Goal: Task Accomplishment & Management: Use online tool/utility

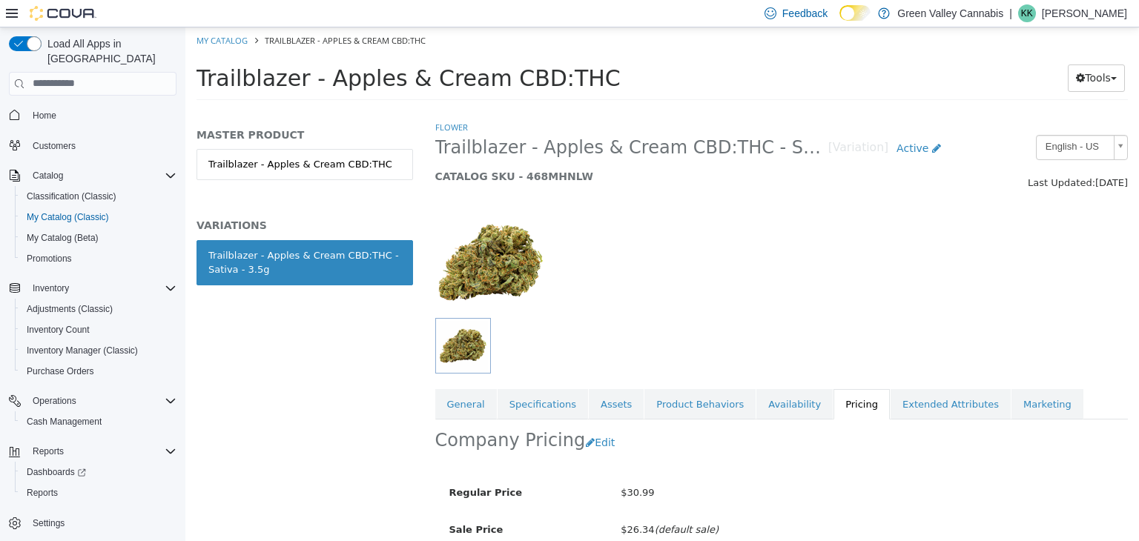
scroll to position [21, 0]
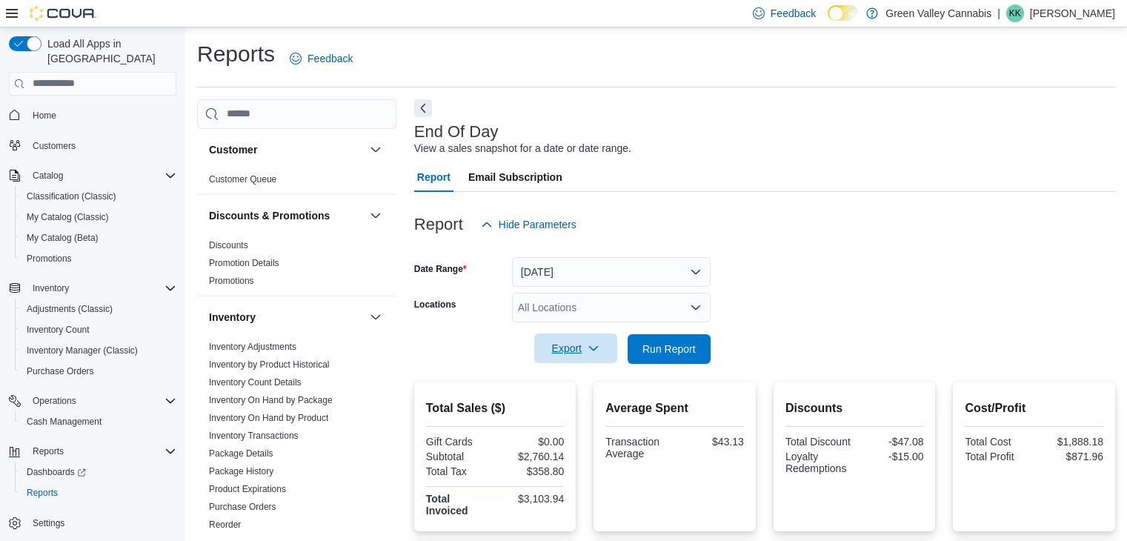
scroll to position [289, 0]
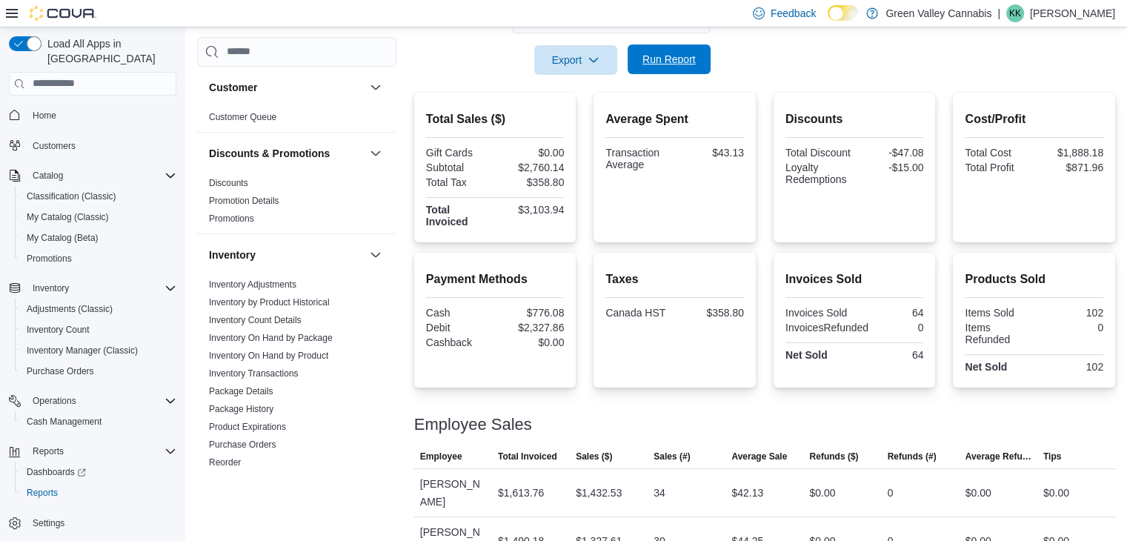
click at [671, 54] on span "Run Report" at bounding box center [669, 59] width 53 height 15
click at [645, 66] on span "Run Report" at bounding box center [669, 59] width 53 height 15
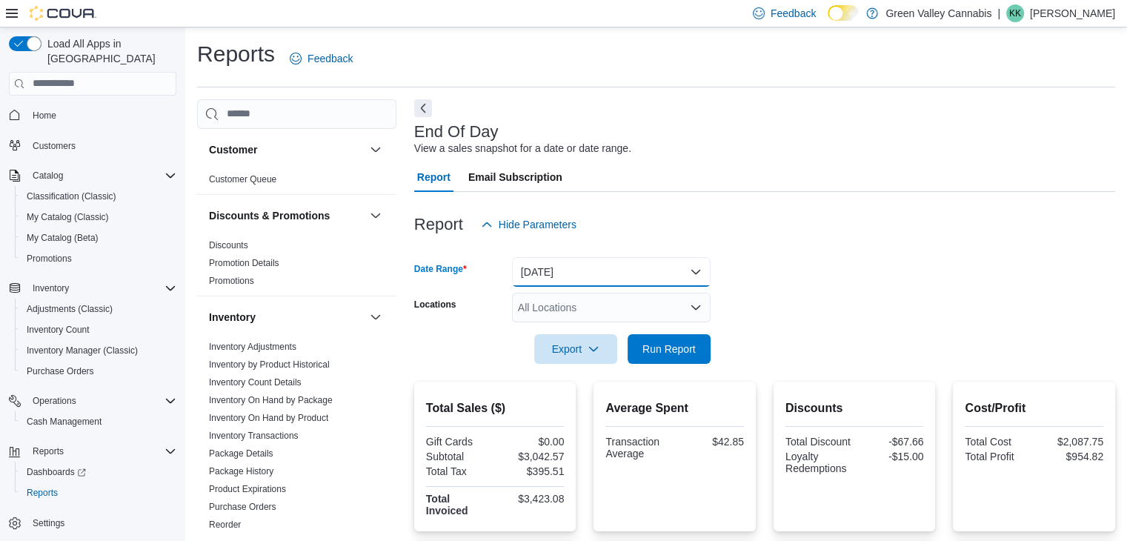
click at [554, 276] on button "[DATE]" at bounding box center [611, 272] width 199 height 30
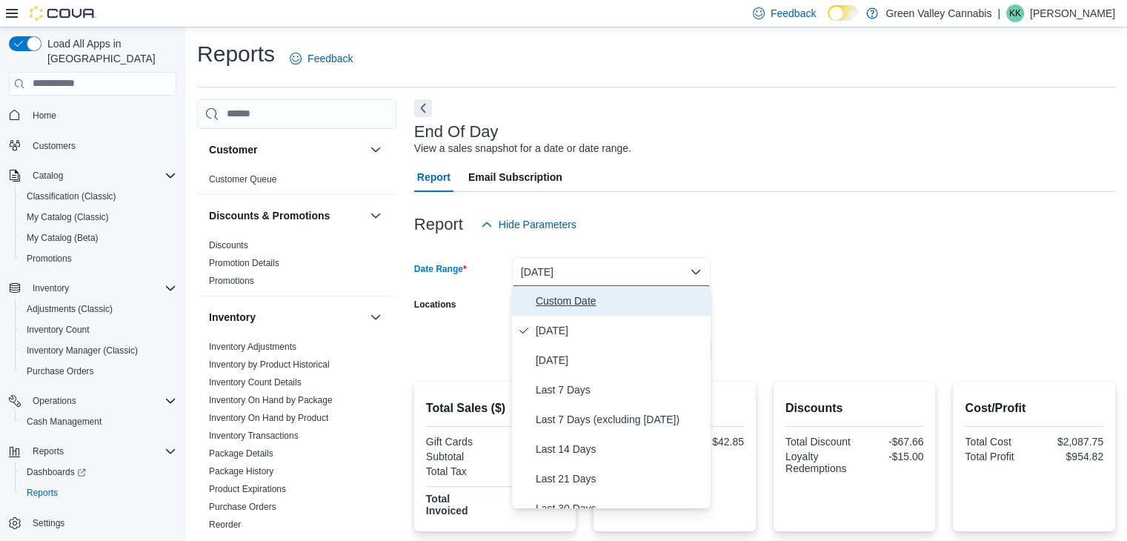
click at [569, 308] on span "Custom Date" at bounding box center [620, 301] width 169 height 18
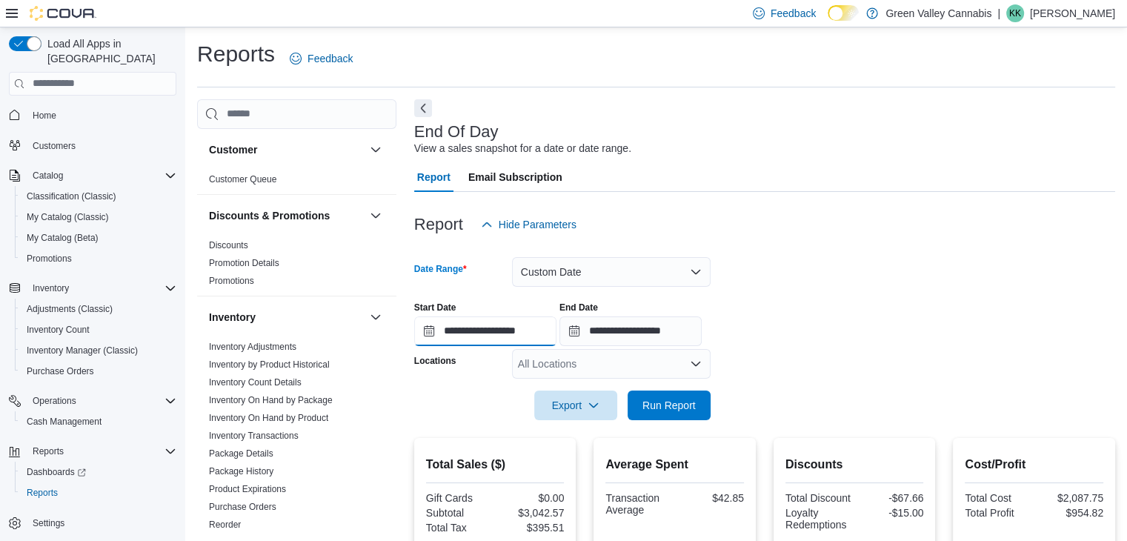
click at [534, 331] on input "**********" at bounding box center [485, 332] width 142 height 30
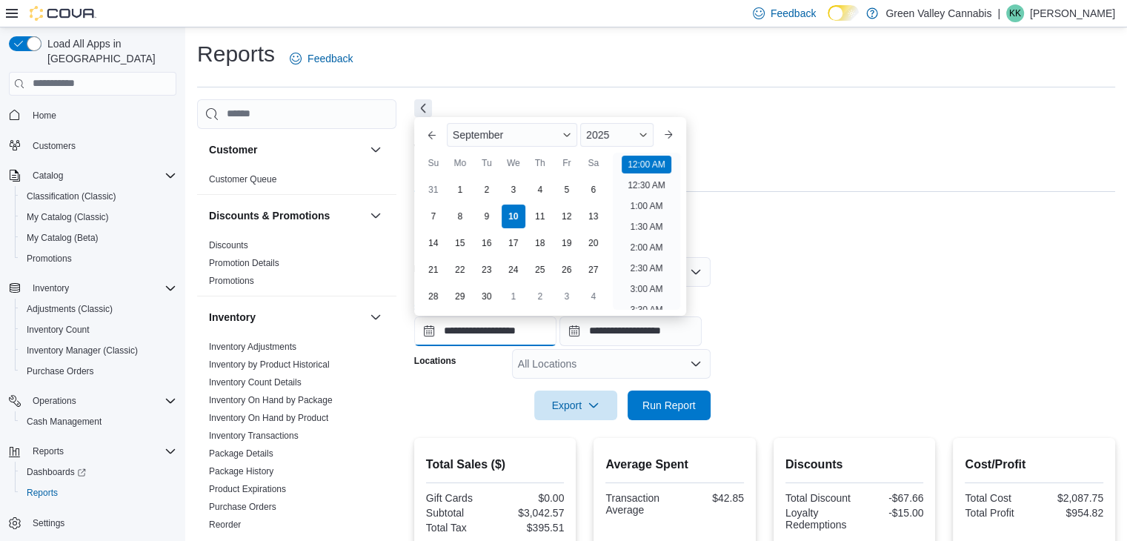
scroll to position [46, 0]
click at [509, 193] on div "3" at bounding box center [513, 190] width 26 height 26
type input "**********"
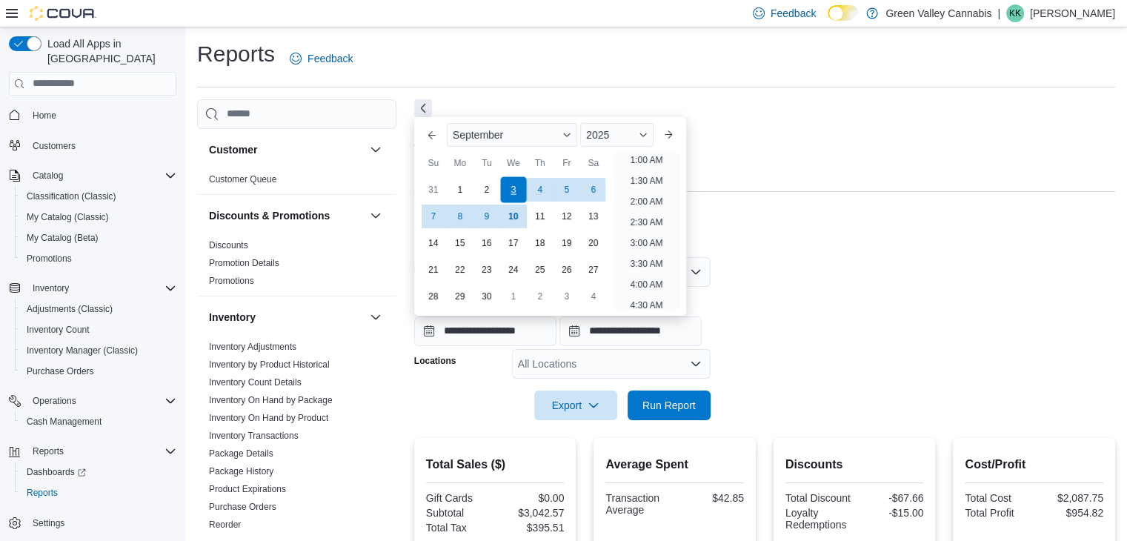
scroll to position [3, 0]
click at [630, 332] on input "**********" at bounding box center [631, 332] width 142 height 30
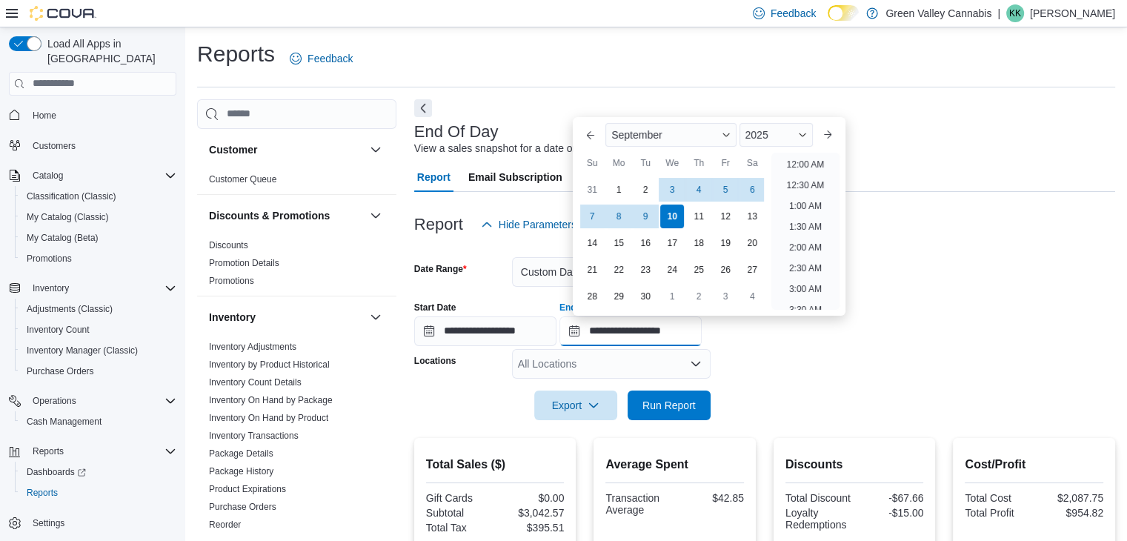
scroll to position [842, 0]
click at [666, 188] on div "3" at bounding box center [673, 190] width 26 height 26
type input "**********"
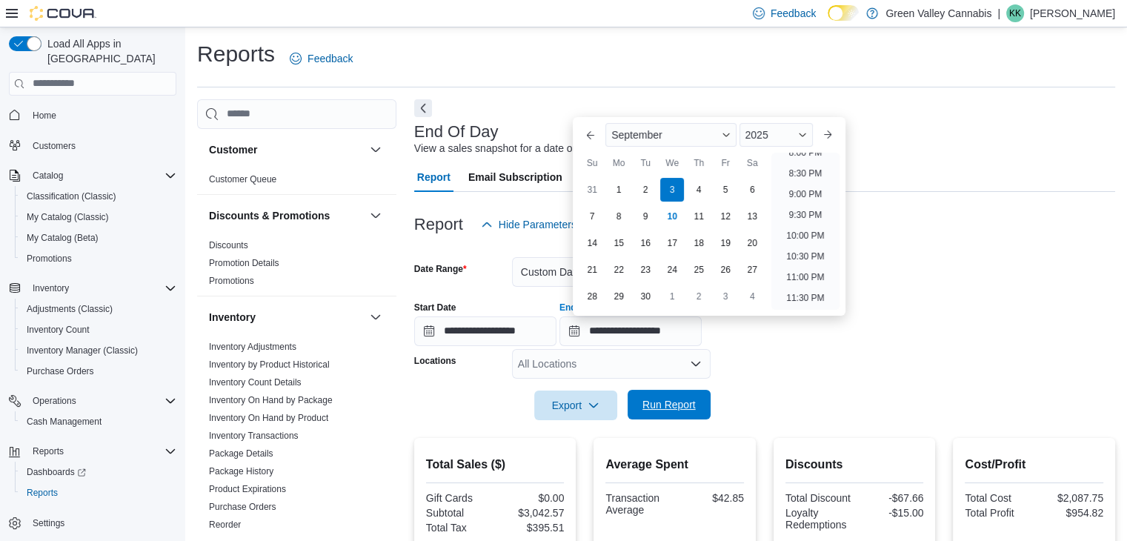
click at [652, 403] on span "Run Report" at bounding box center [669, 404] width 53 height 15
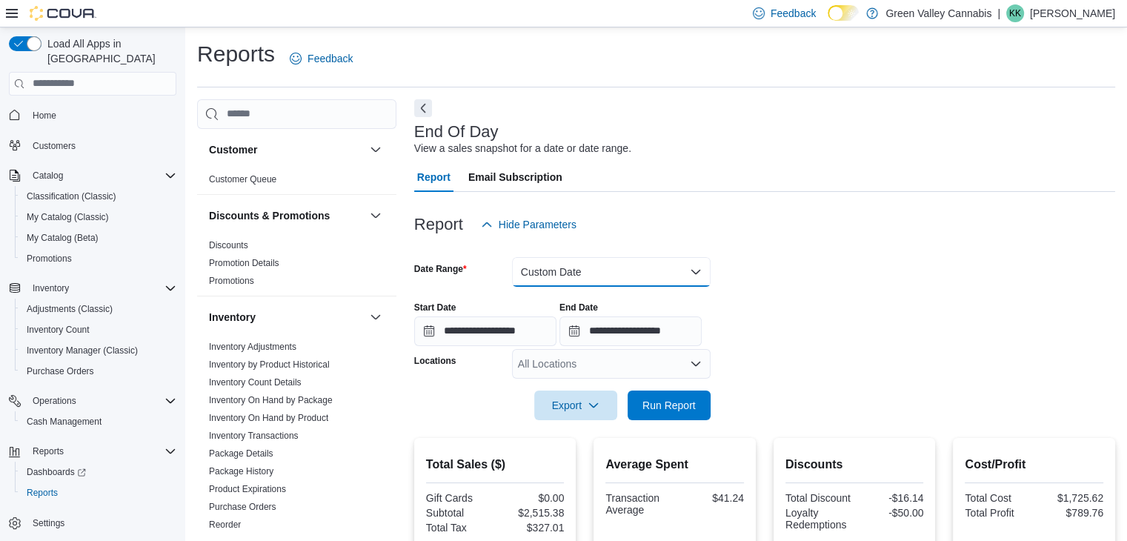
click at [574, 280] on button "Custom Date" at bounding box center [611, 272] width 199 height 30
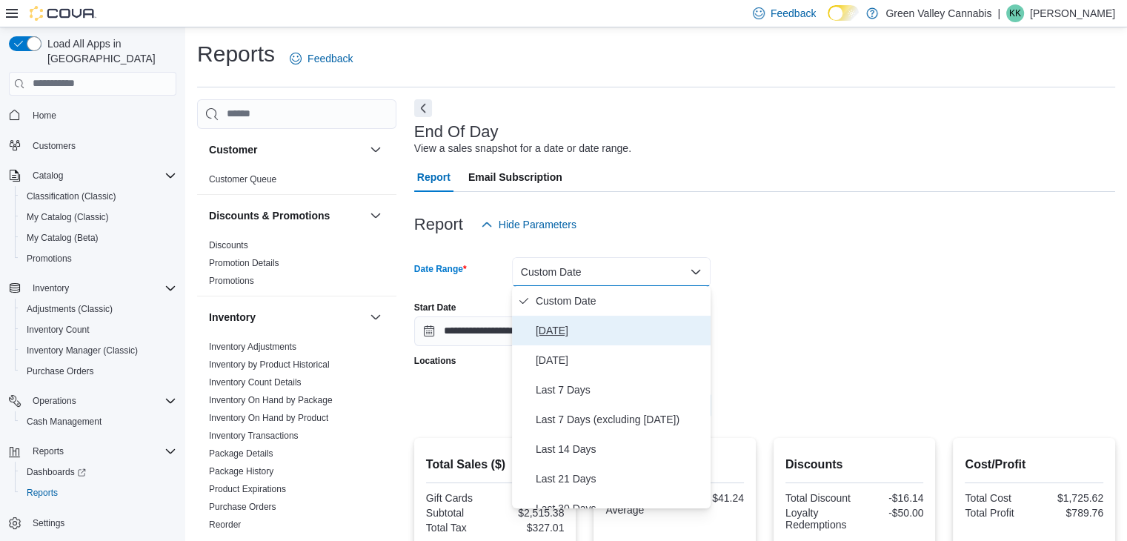
click at [566, 321] on button "[DATE]" at bounding box center [611, 331] width 199 height 30
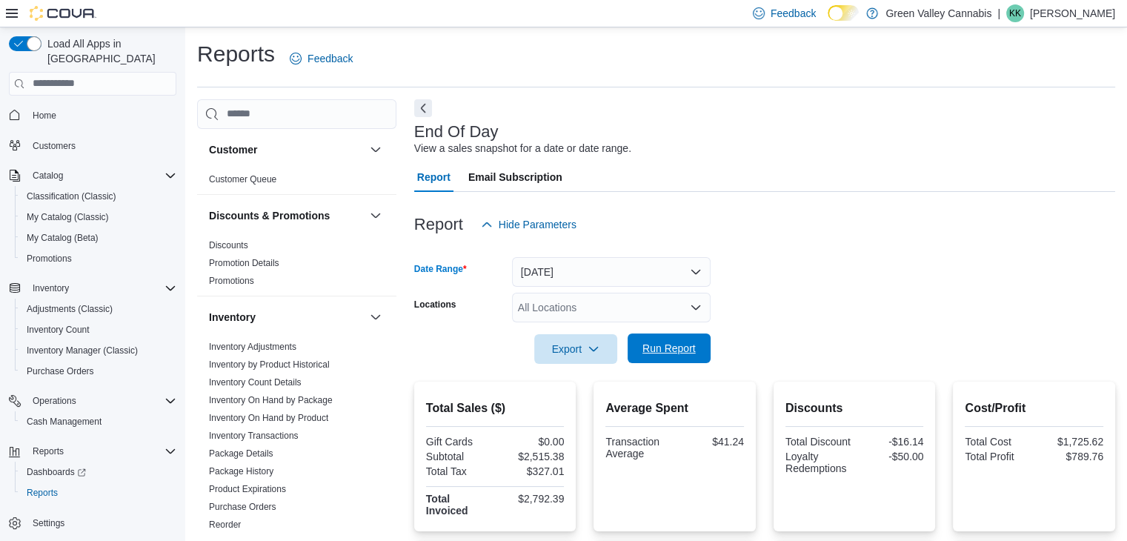
click at [659, 354] on span "Run Report" at bounding box center [669, 348] width 53 height 15
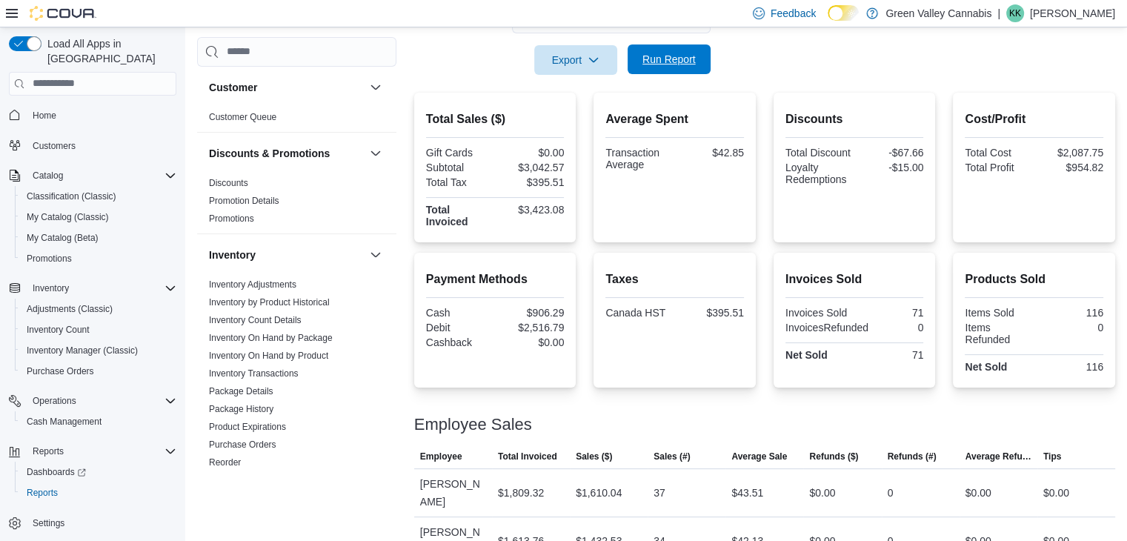
scroll to position [288, 0]
click at [659, 354] on div "Taxes Canada HST $395.51" at bounding box center [675, 320] width 139 height 111
click at [647, 76] on div at bounding box center [764, 84] width 701 height 18
click at [661, 63] on span "Run Report" at bounding box center [669, 59] width 53 height 15
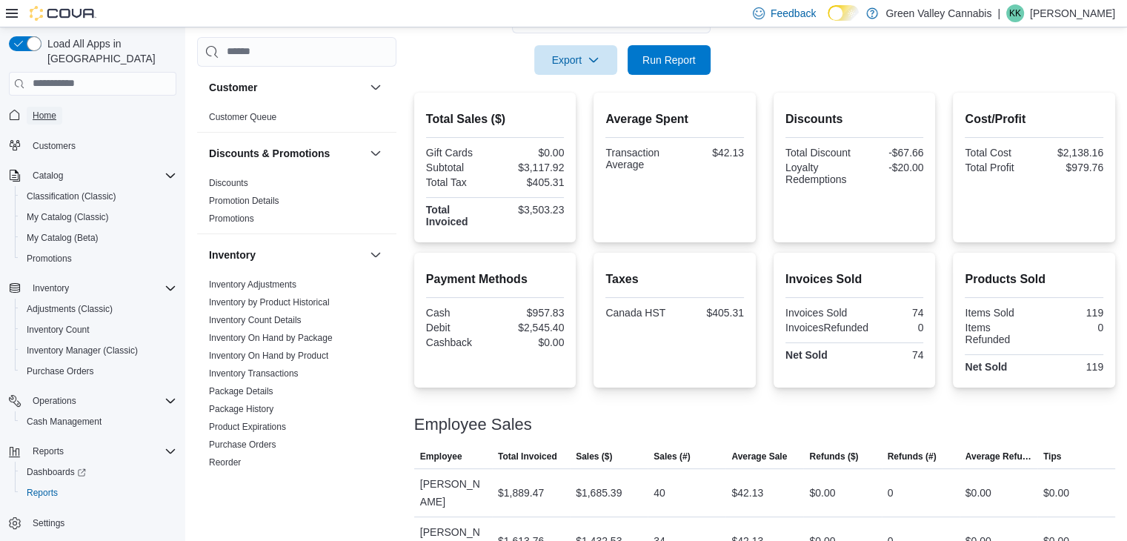
click at [47, 110] on span "Home" at bounding box center [45, 116] width 24 height 12
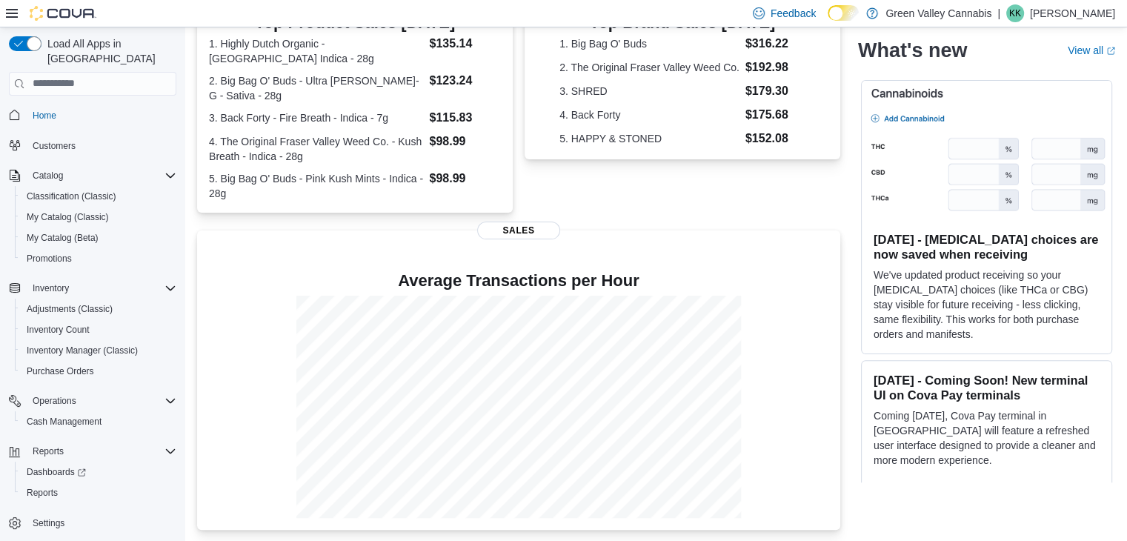
scroll to position [350, 0]
click at [48, 321] on span "Inventory Count" at bounding box center [58, 330] width 63 height 18
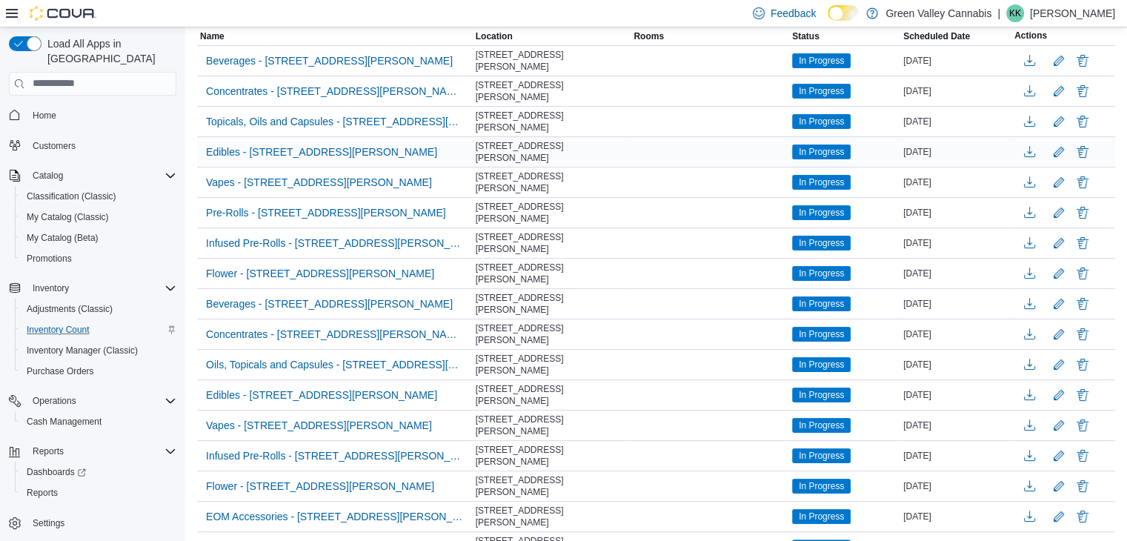
scroll to position [183, 0]
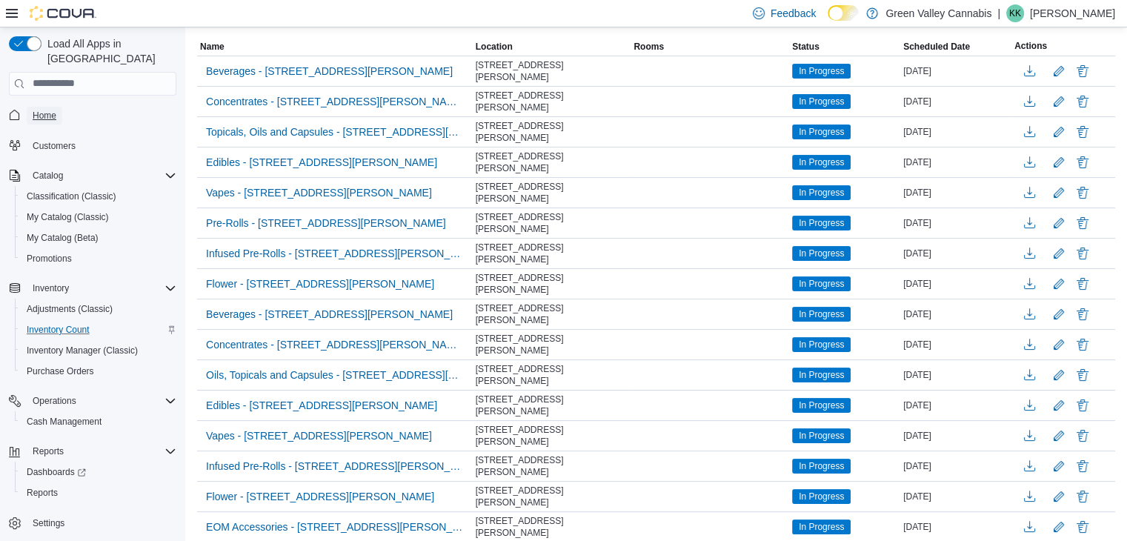
click at [42, 110] on span "Home" at bounding box center [45, 116] width 24 height 12
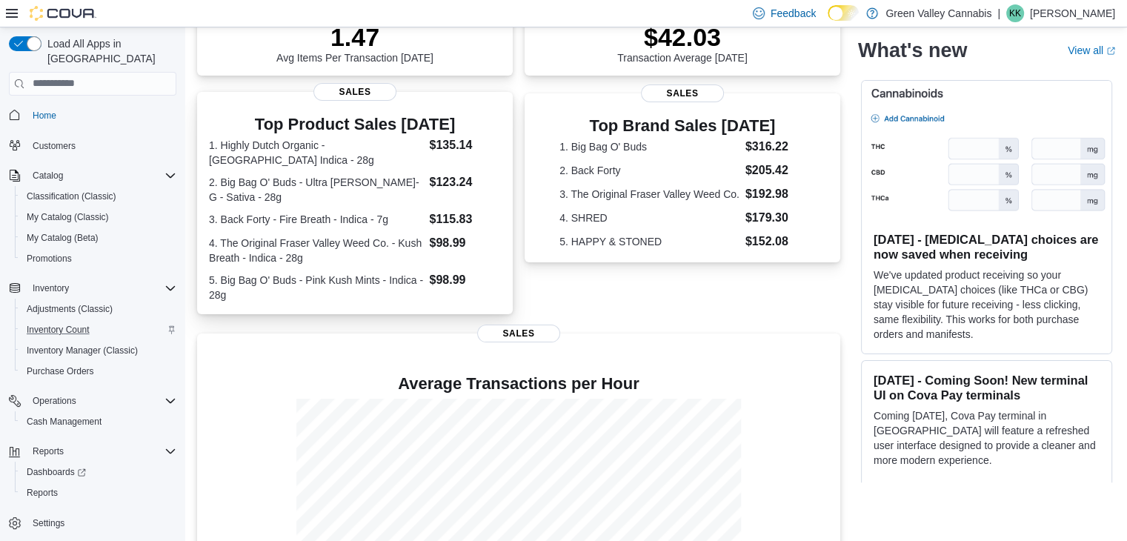
scroll to position [350, 0]
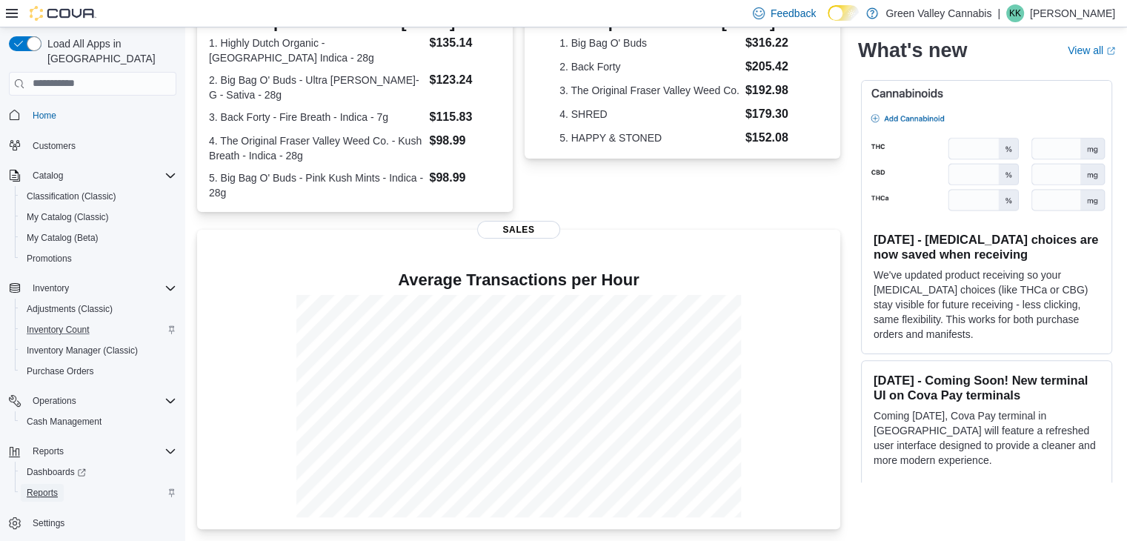
click at [51, 487] on span "Reports" at bounding box center [42, 493] width 31 height 12
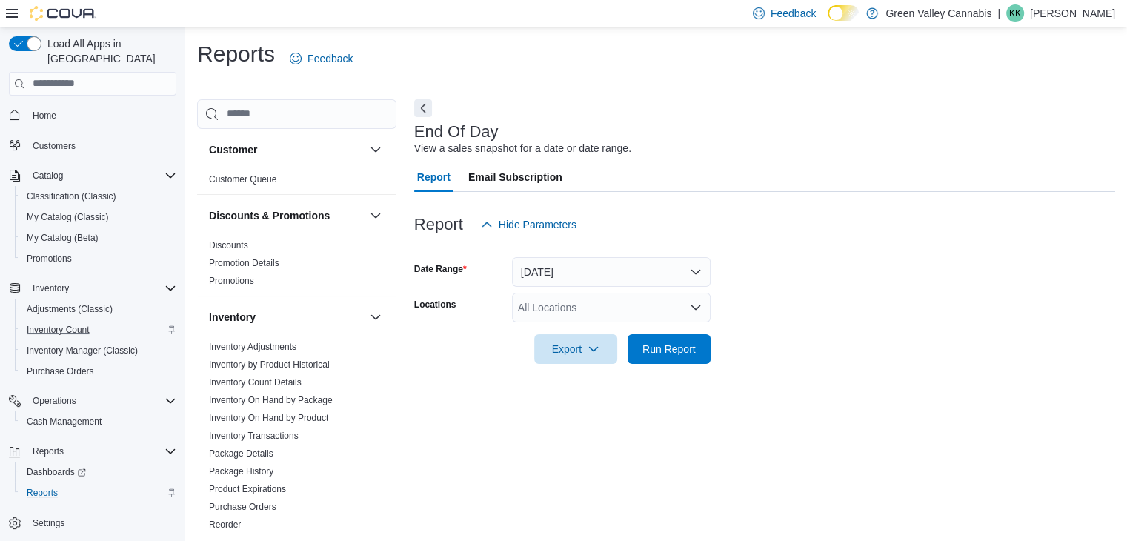
scroll to position [5, 0]
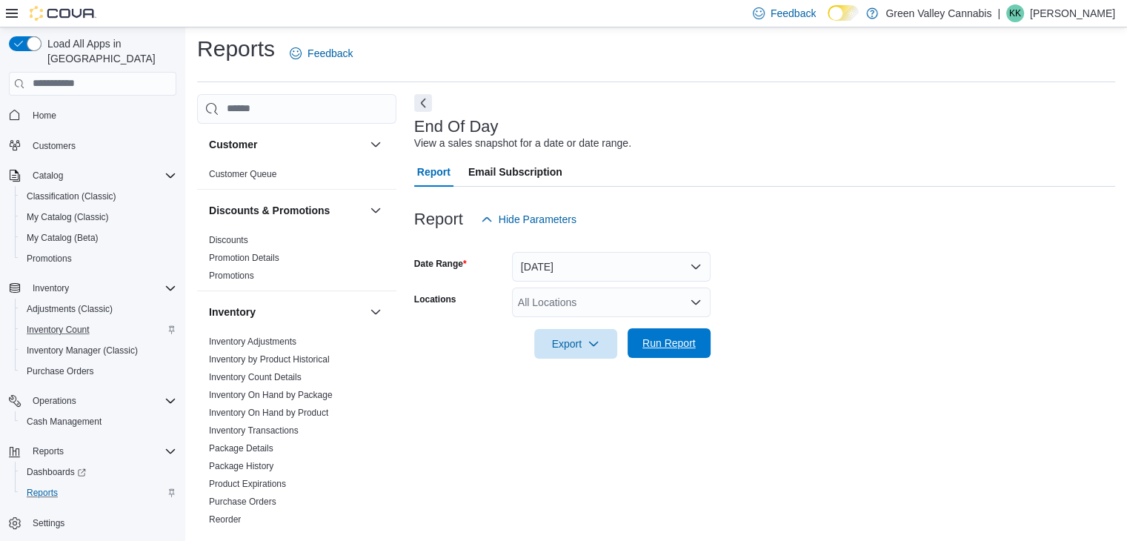
drag, startPoint x: 581, startPoint y: 334, endPoint x: 664, endPoint y: 354, distance: 85.6
click at [664, 354] on span "Run Report" at bounding box center [669, 343] width 65 height 30
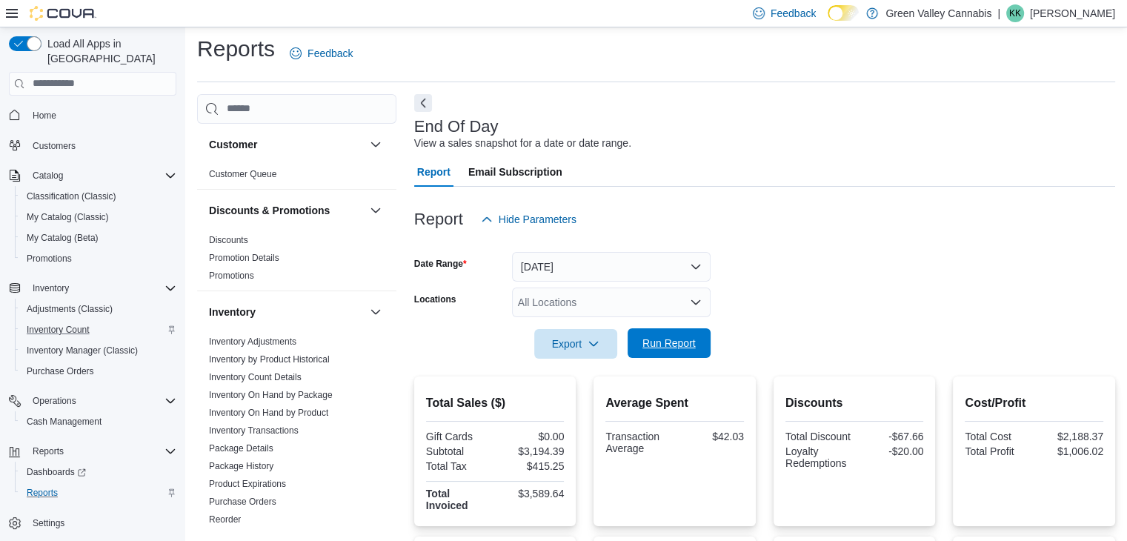
scroll to position [289, 0]
